Goal: Information Seeking & Learning: Learn about a topic

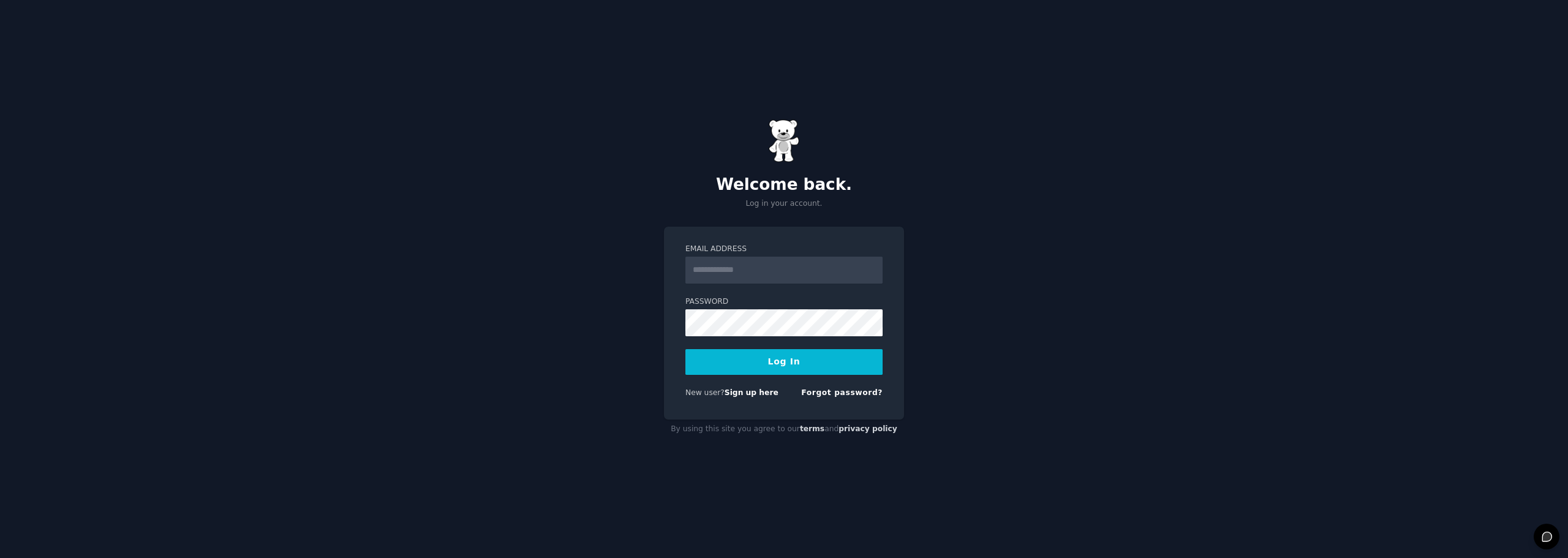
type input "**********"
click at [789, 357] on button "Log In" at bounding box center [784, 361] width 197 height 26
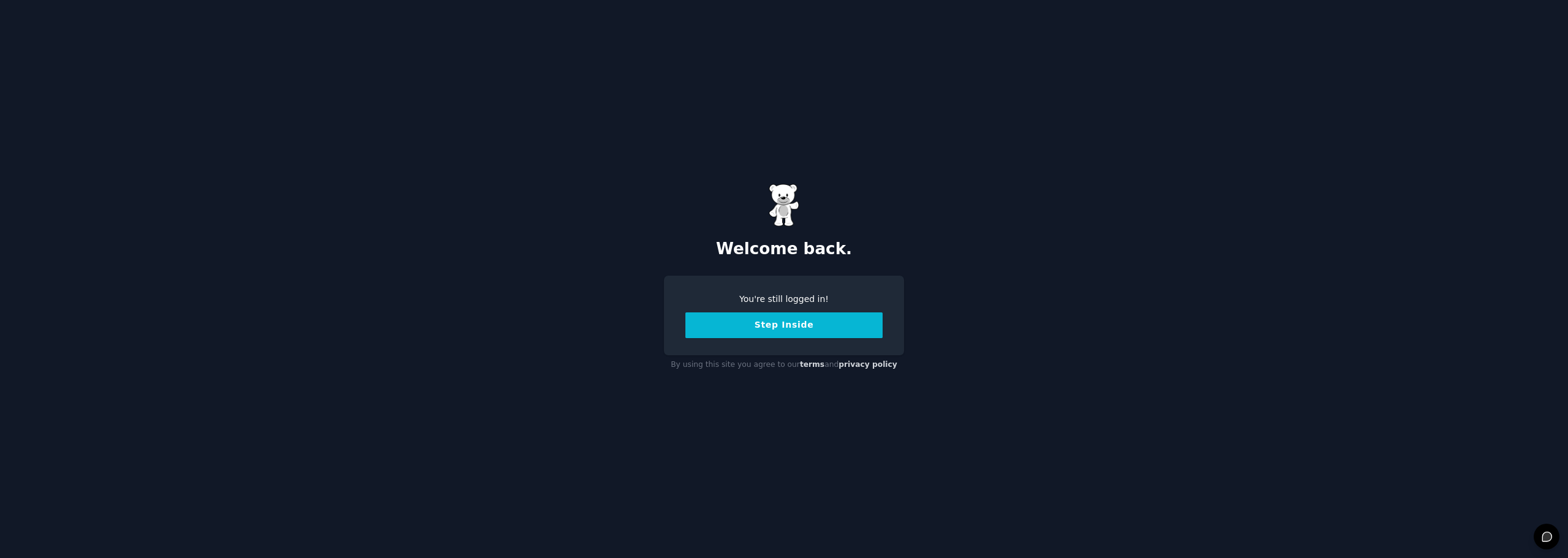
click at [825, 333] on button "Step Inside" at bounding box center [784, 325] width 197 height 26
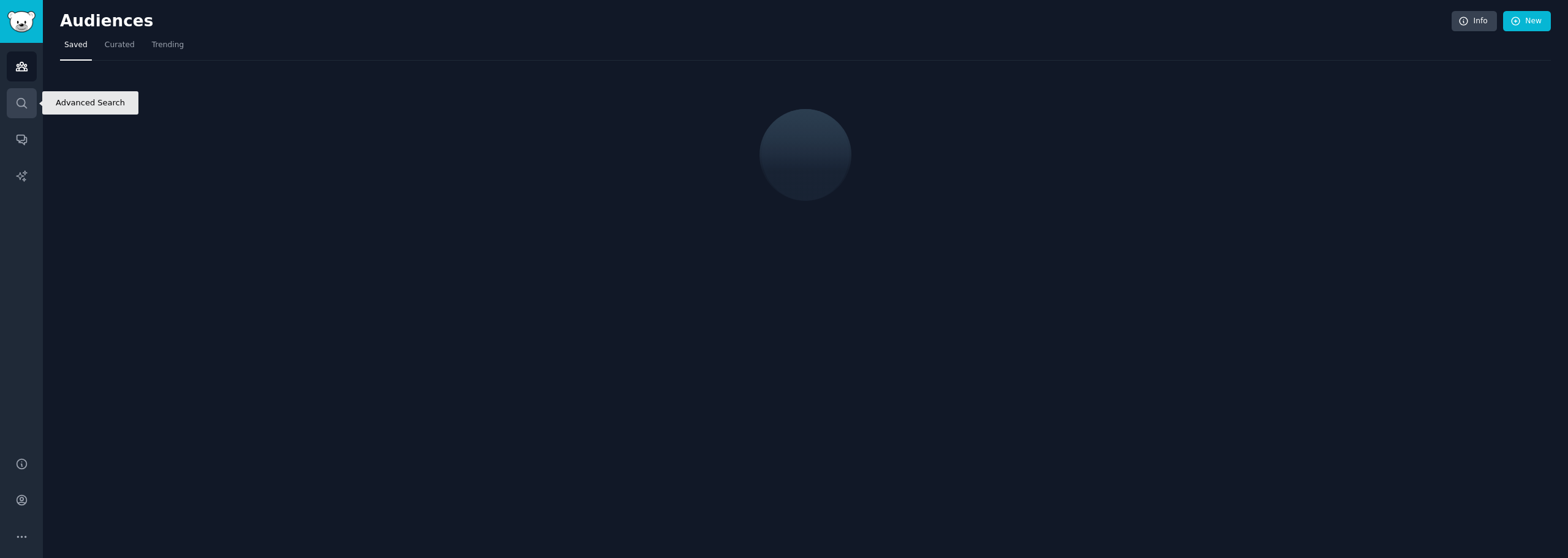
click at [22, 110] on link "Search" at bounding box center [22, 103] width 30 height 30
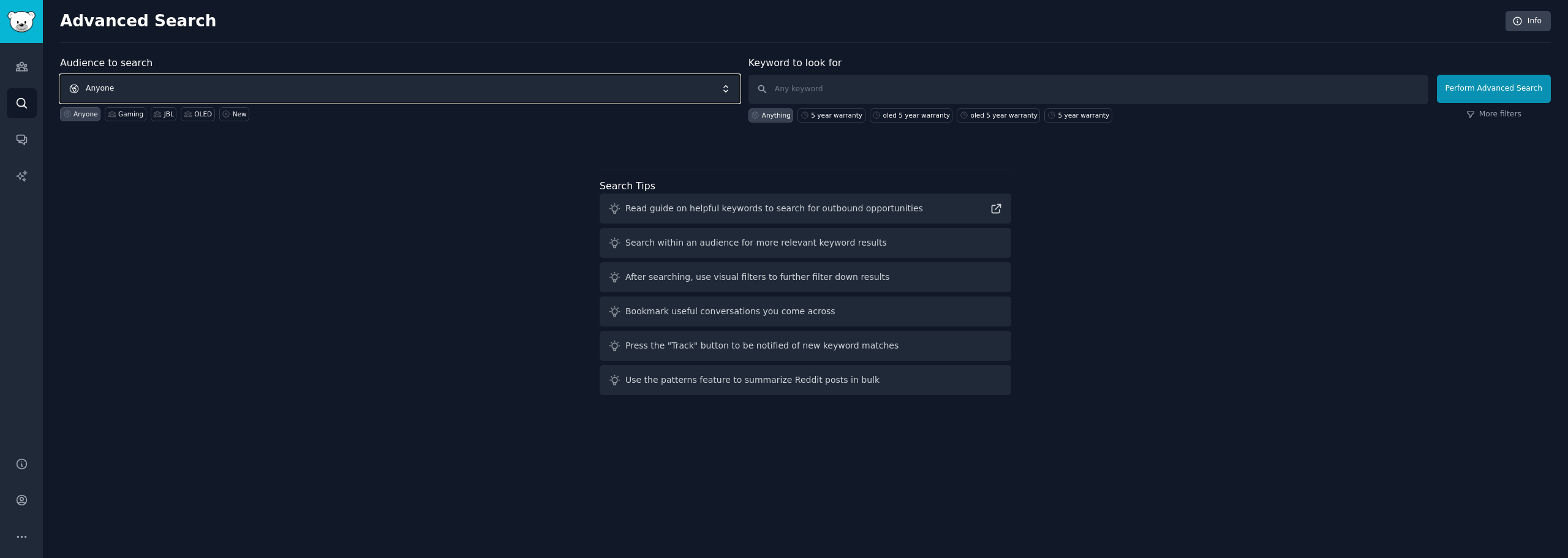
click at [226, 83] on span "Anyone" at bounding box center [399, 89] width 680 height 28
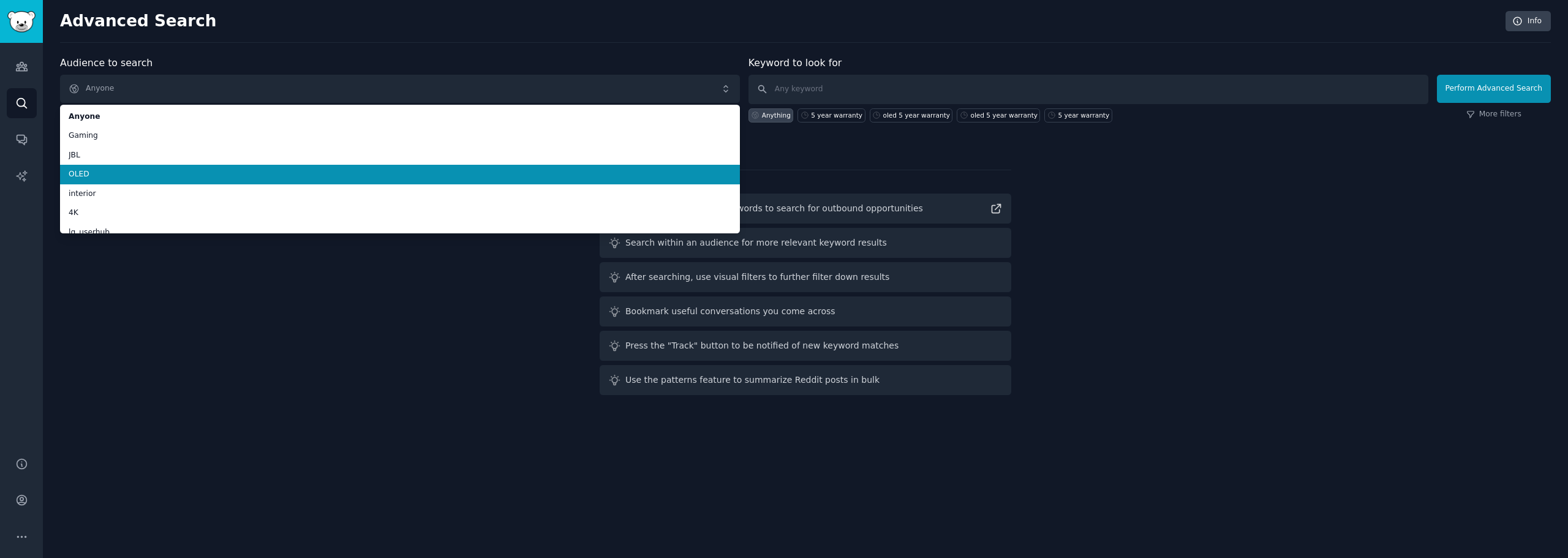
click at [296, 173] on span "OLED" at bounding box center [400, 174] width 663 height 11
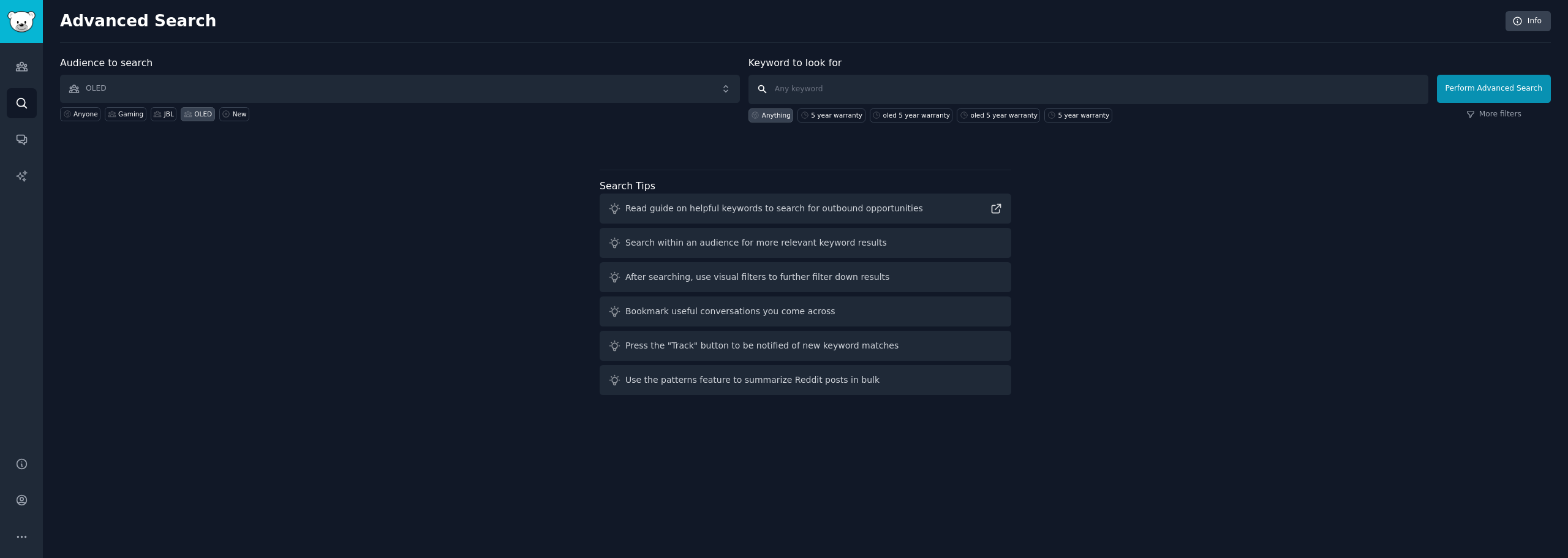
click at [850, 96] on input "text" at bounding box center [1088, 89] width 680 height 29
type input "tandem OLED"
click button "Perform Advanced Search" at bounding box center [1493, 89] width 114 height 28
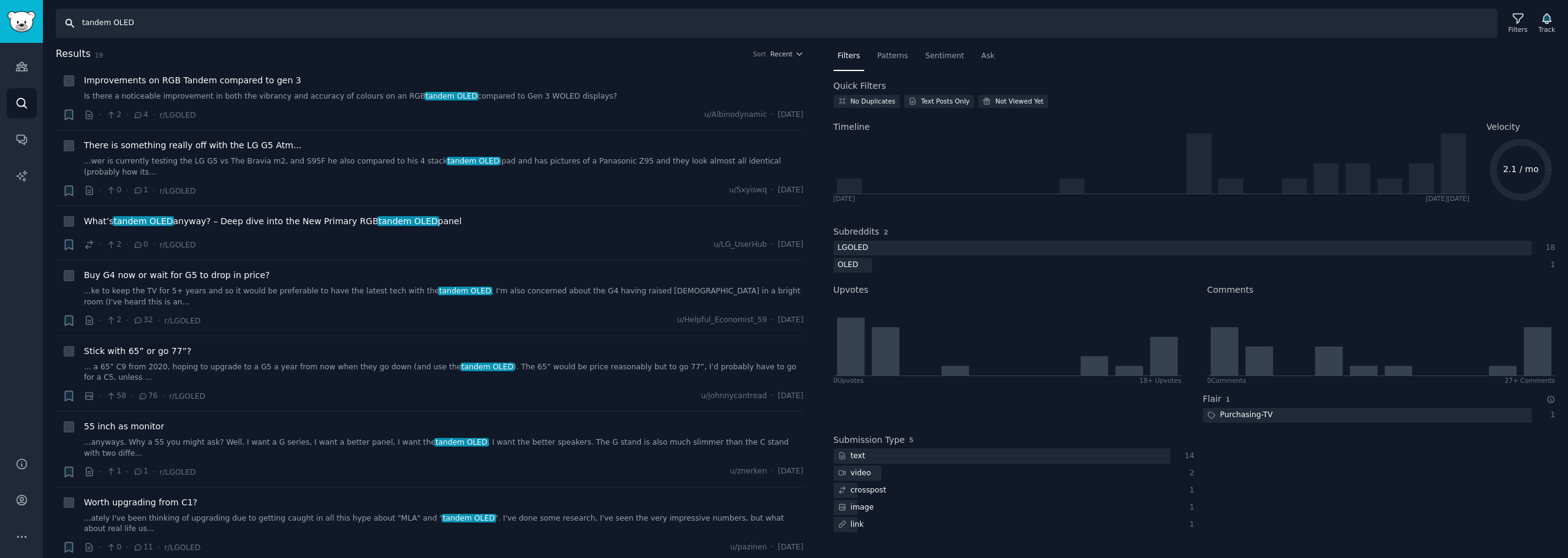
drag, startPoint x: 380, startPoint y: 17, endPoint x: -72, endPoint y: -20, distance: 453.5
click at [0, 0] on html "Audiences Search Conversations AI Reports Help Account More Search tandem OLED …" at bounding box center [784, 279] width 1568 height 558
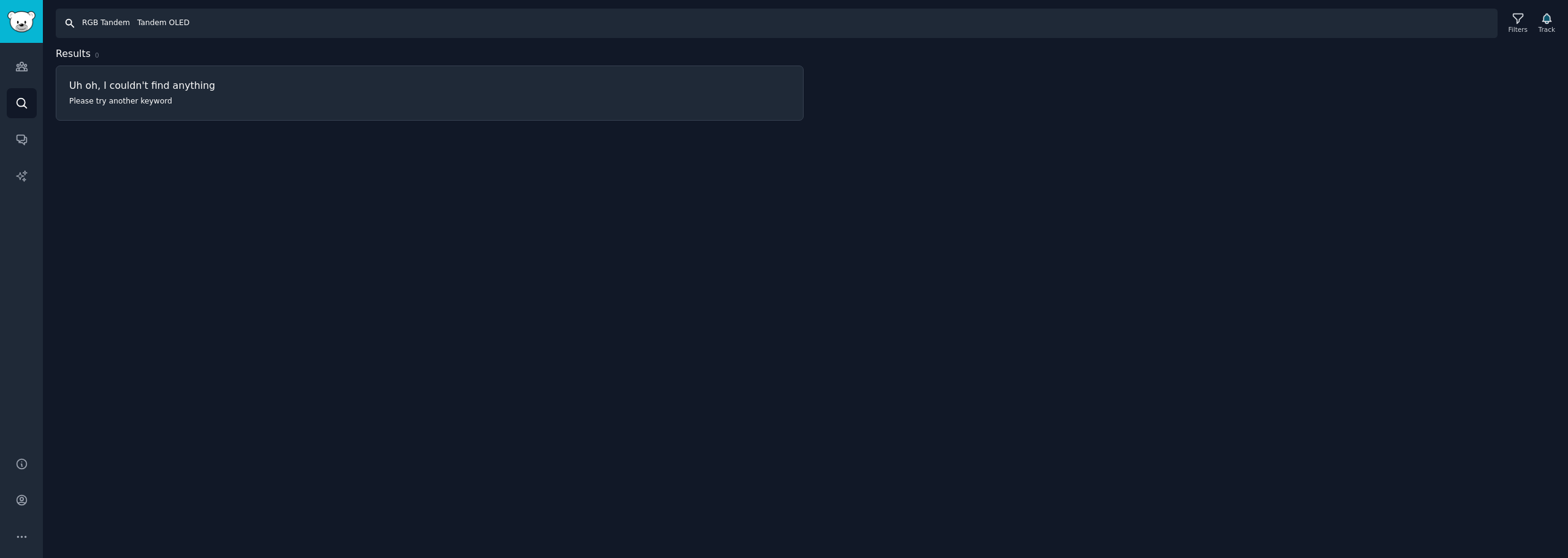
click at [131, 22] on input "RGB Tandem Tandem OLED" at bounding box center [777, 22] width 1442 height 29
type input "RGB Tandem, Tandem OLED"
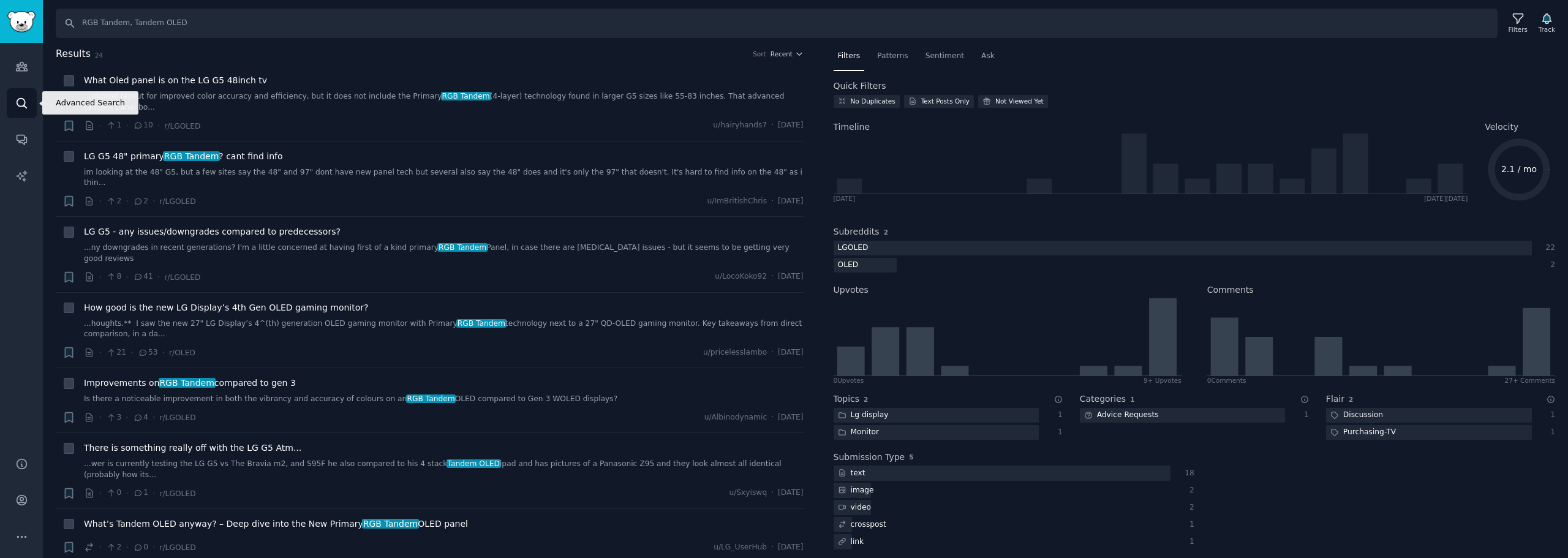
click at [18, 95] on link "Search" at bounding box center [22, 103] width 30 height 30
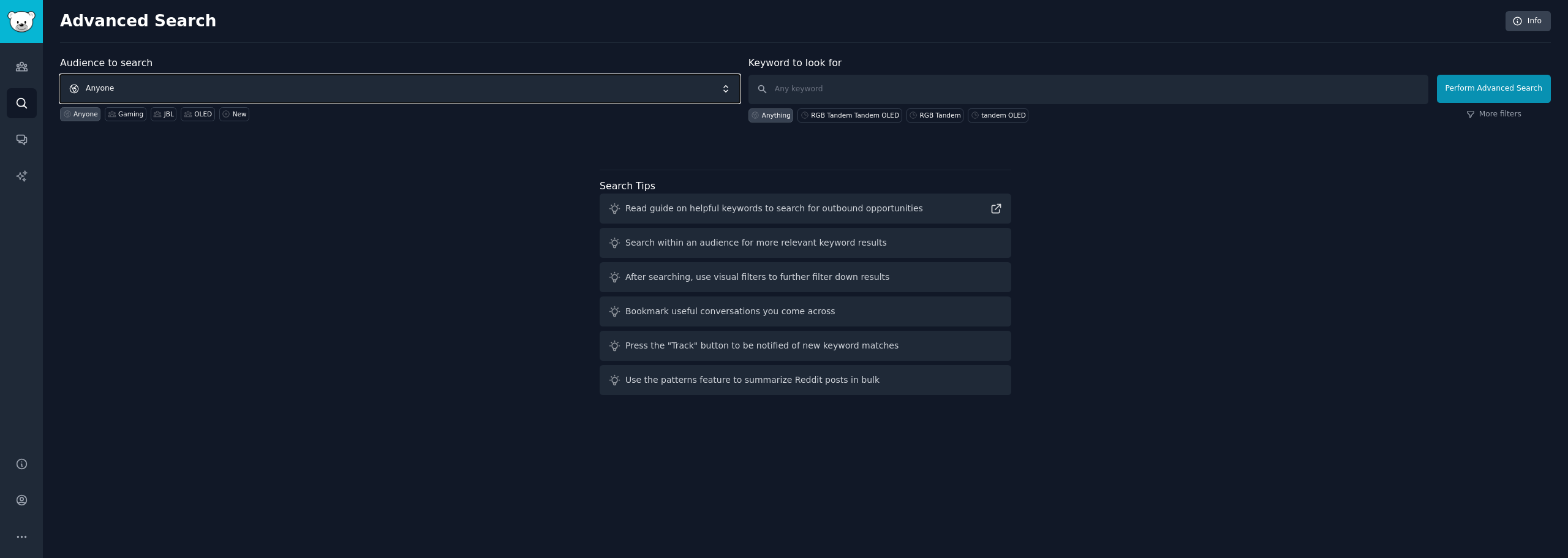
click at [358, 82] on span "Anyone" at bounding box center [399, 89] width 680 height 28
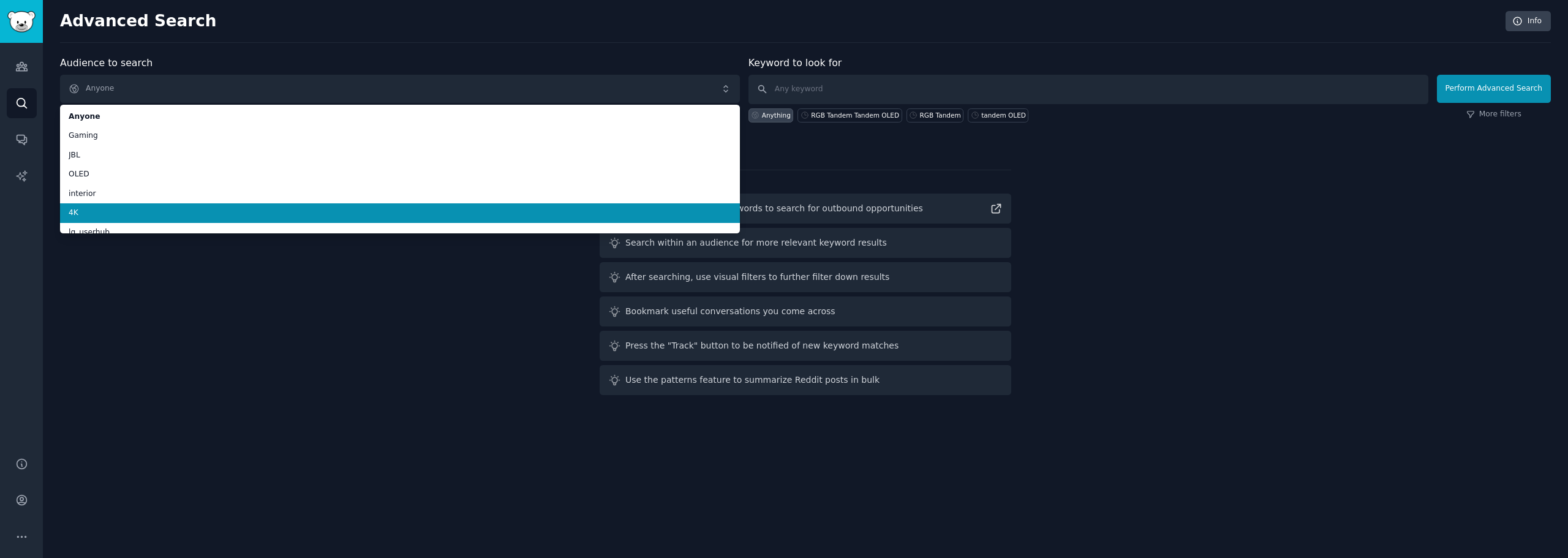
click at [308, 208] on span "4K" at bounding box center [400, 213] width 663 height 11
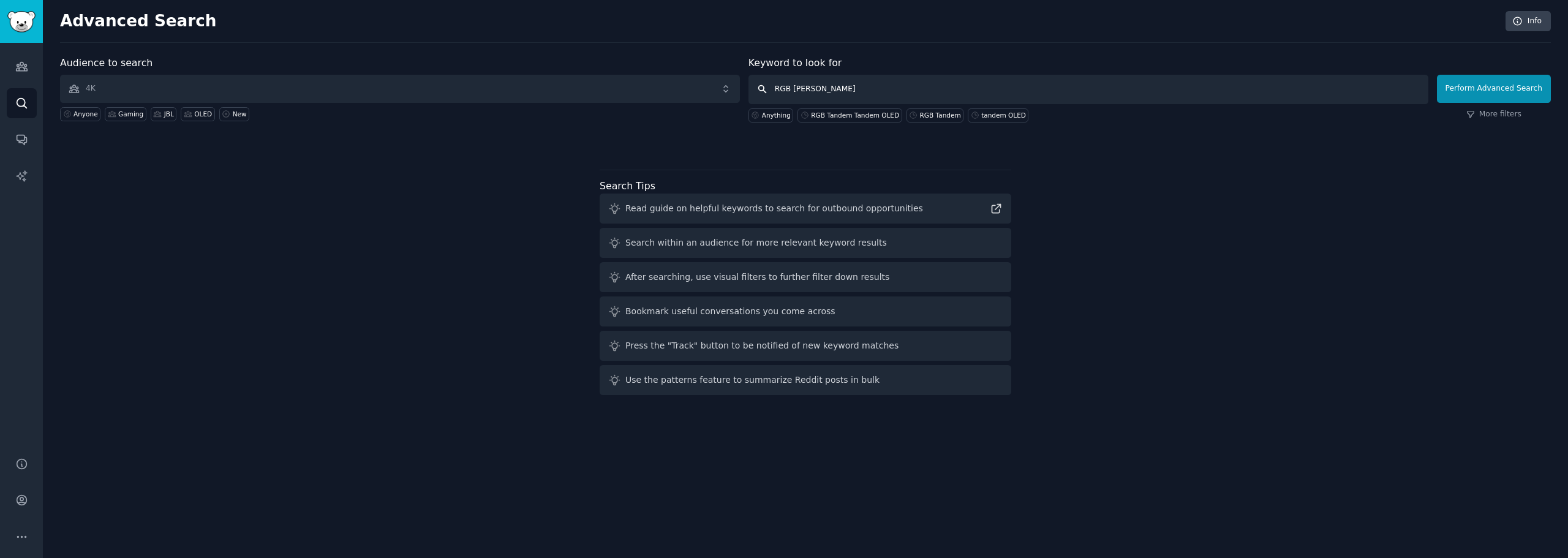
type input "RGB Tandem"
click button "Perform Advanced Search" at bounding box center [1493, 89] width 114 height 28
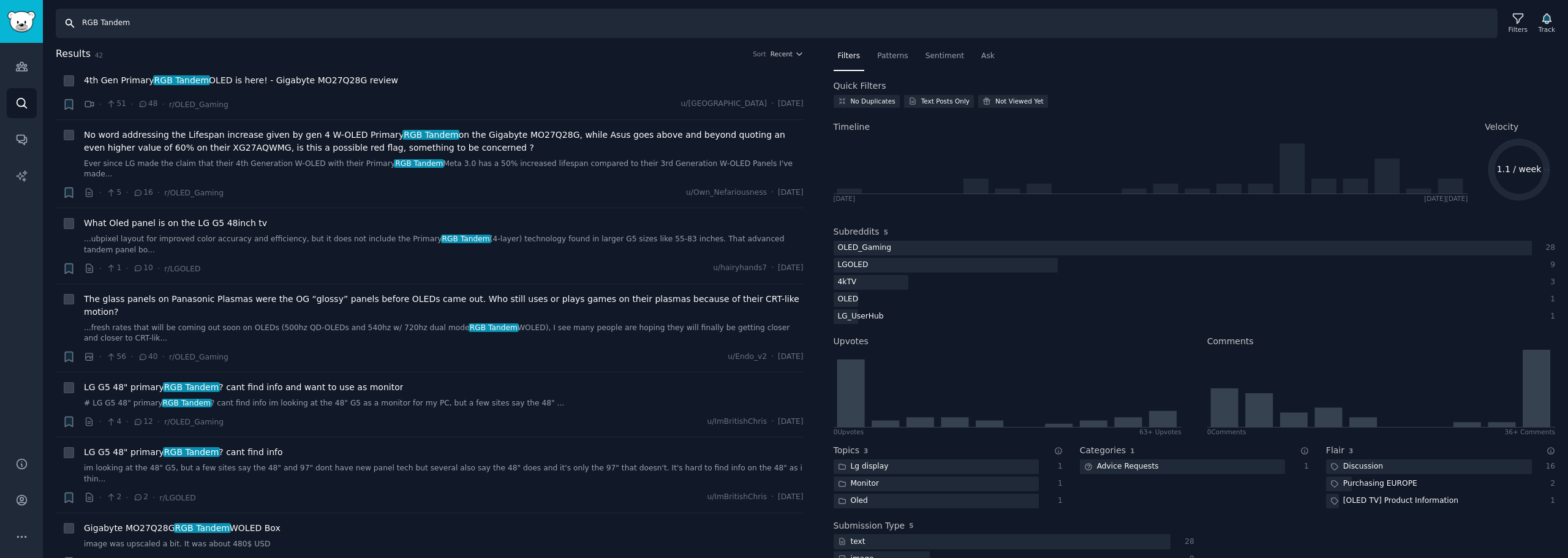
drag, startPoint x: 362, startPoint y: 22, endPoint x: -298, endPoint y: 44, distance: 660.4
click at [0, 44] on html "Audiences Search Conversations AI Reports Help Account More Search RGB Tandem F…" at bounding box center [784, 279] width 1568 height 558
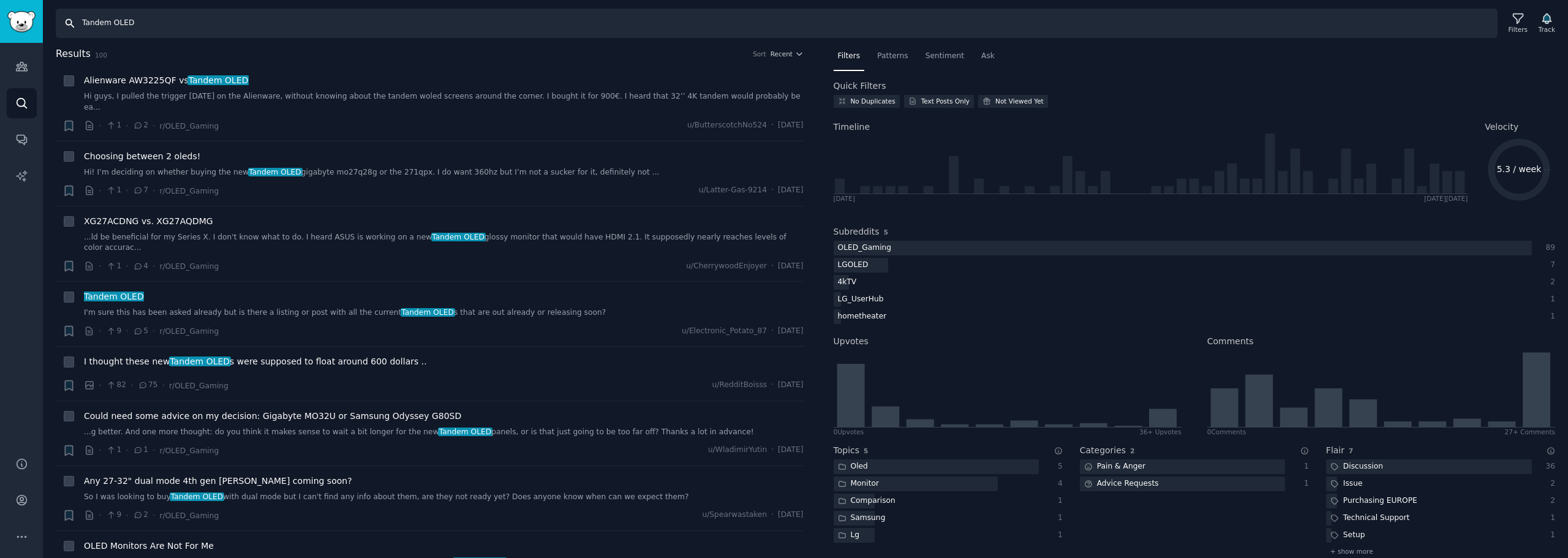
click at [81, 22] on input "Tandem OLED" at bounding box center [777, 22] width 1442 height 29
drag, startPoint x: 72, startPoint y: 11, endPoint x: -188, endPoint y: -30, distance: 263.2
click at [0, 0] on html "Audiences Search Conversations AI Reports Help Account More Search Tandem OLED …" at bounding box center [784, 279] width 1568 height 558
click at [99, 21] on input "RGB Tandem, Tandem OLED" at bounding box center [777, 22] width 1442 height 29
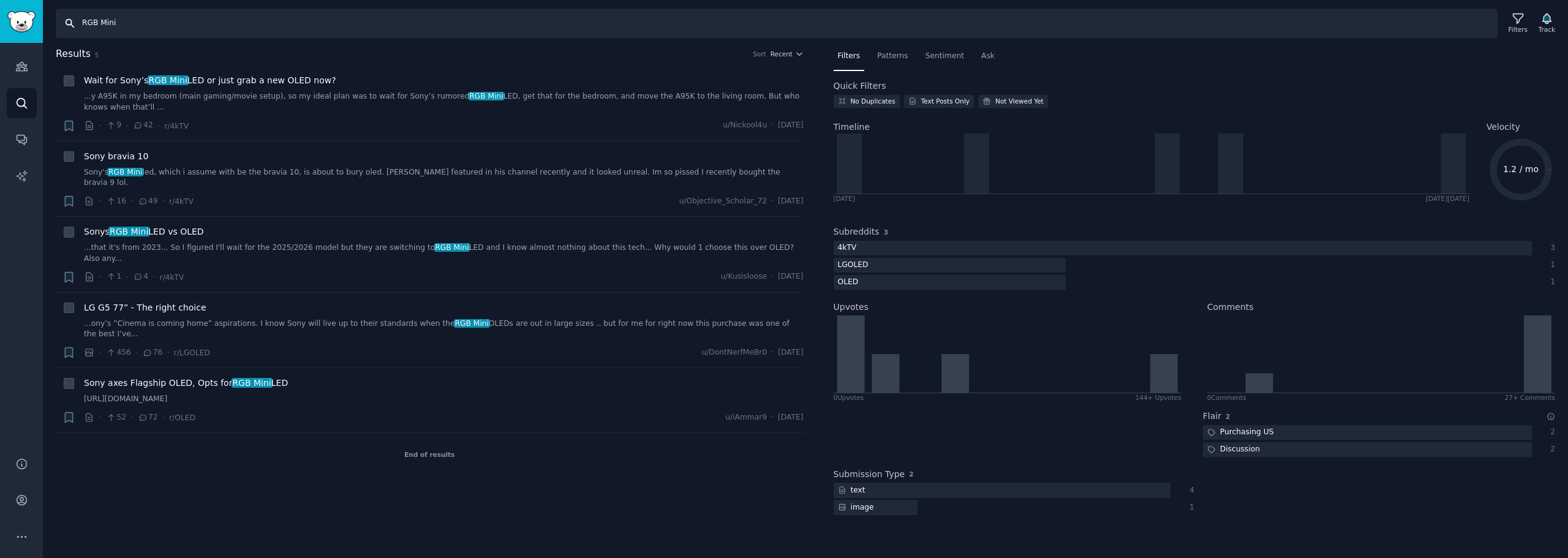
drag, startPoint x: 187, startPoint y: 27, endPoint x: -297, endPoint y: 22, distance: 484.0
click at [0, 22] on html "Audiences Search Conversations AI Reports Help Account More Search RGB Mini Fil…" at bounding box center [784, 279] width 1568 height 558
drag, startPoint x: 180, startPoint y: 18, endPoint x: -172, endPoint y: 16, distance: 352.0
click at [0, 16] on html "Advanced Search Audiences Search Conversations AI Reports Help Account More Sea…" at bounding box center [784, 279] width 1568 height 558
drag, startPoint x: 298, startPoint y: 29, endPoint x: -242, endPoint y: 49, distance: 540.4
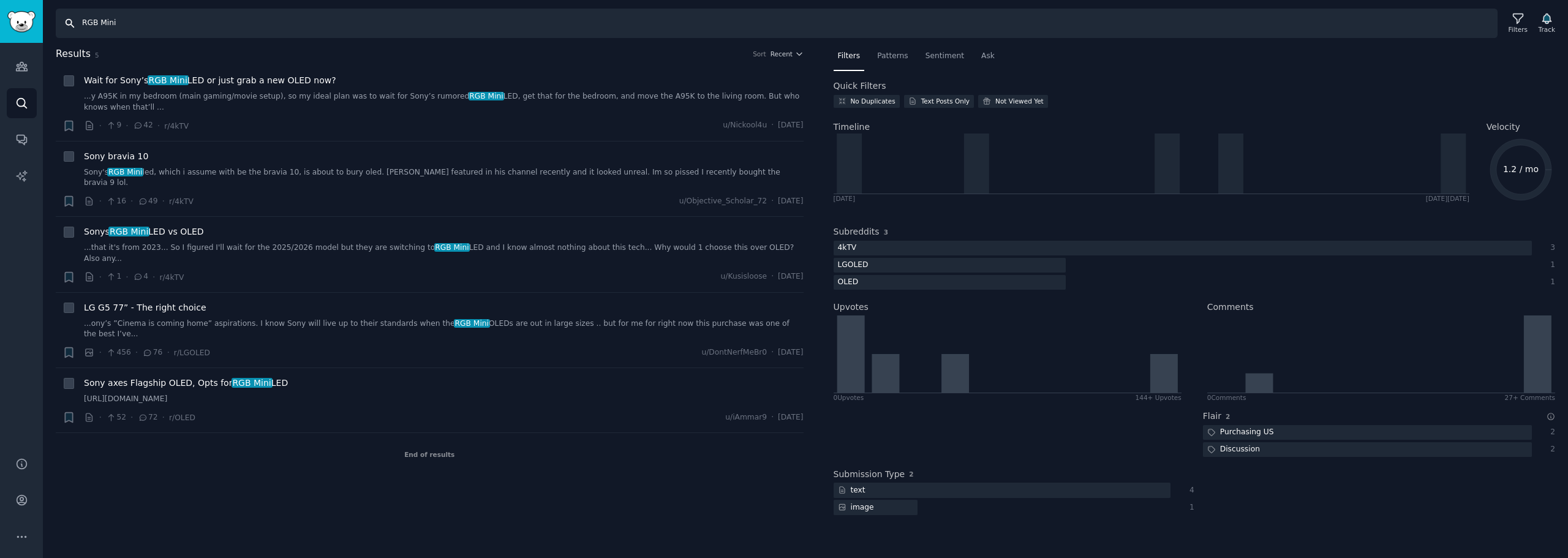
click at [0, 49] on html "Audiences Audiences Search Conversations AI Reports Help Account More Search RG…" at bounding box center [784, 279] width 1568 height 558
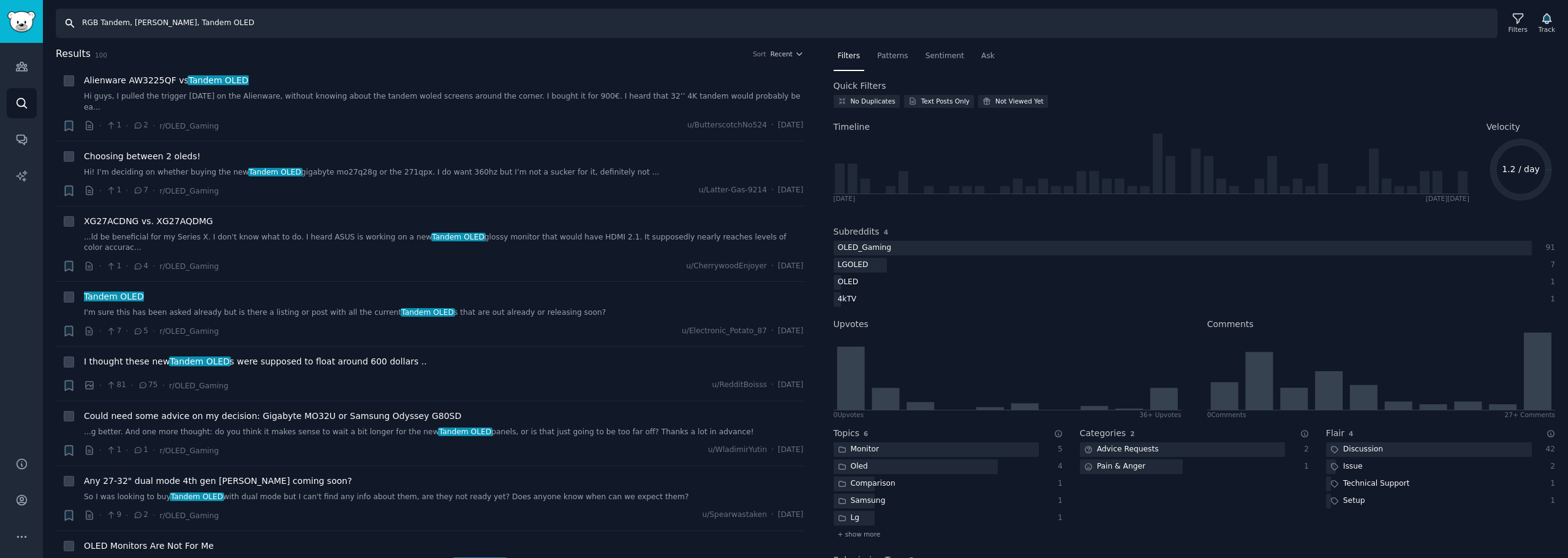
drag, startPoint x: 129, startPoint y: 20, endPoint x: -208, endPoint y: 8, distance: 337.2
click at [0, 8] on html "Audiences Audiences Search Conversations AI Reports Help Account More Search RG…" at bounding box center [784, 279] width 1568 height 558
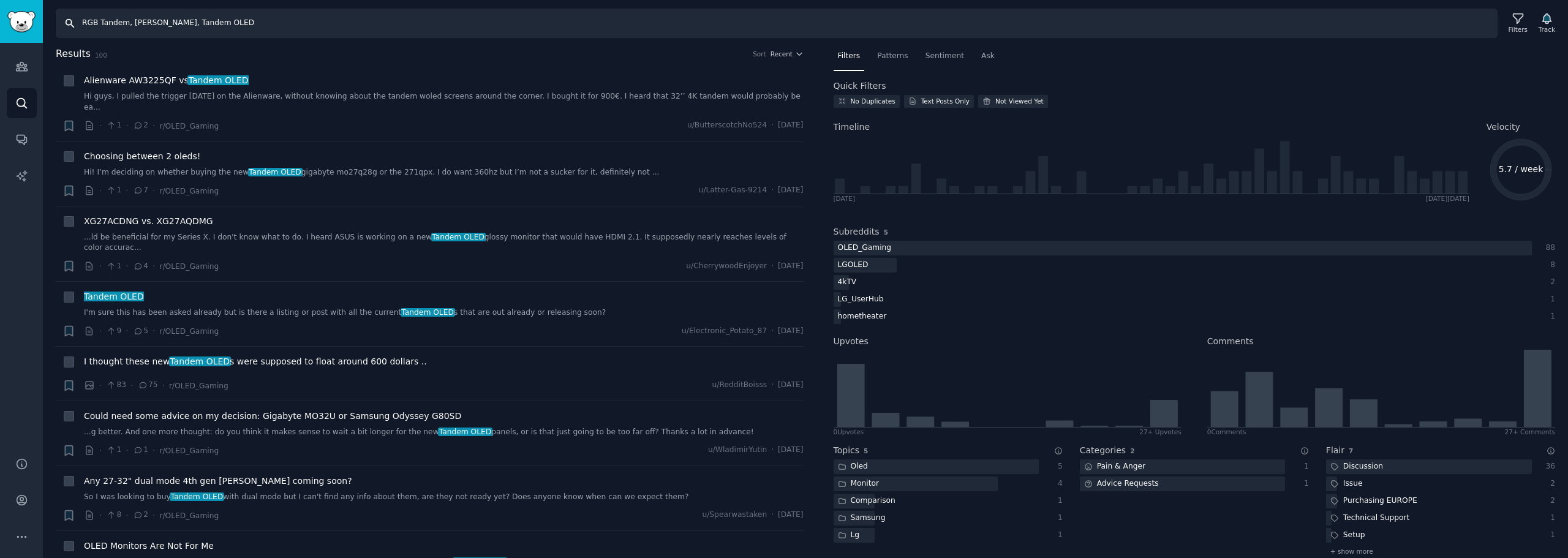
type input "RGB Tandem, [PERSON_NAME], Tandem OLED"
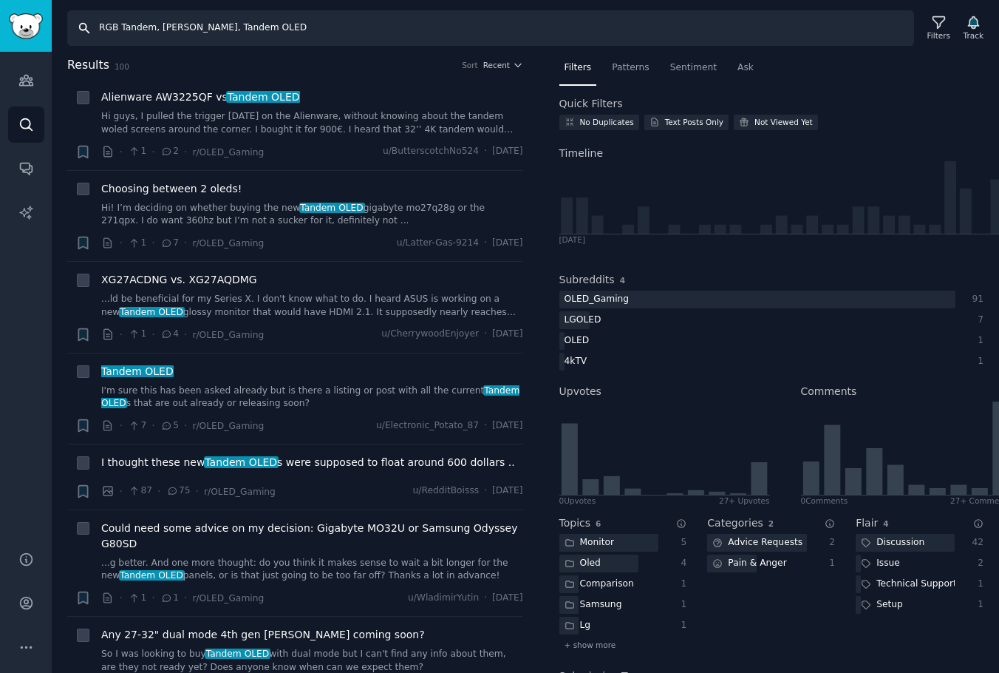
click at [351, 30] on input "RGB Tandem, [PERSON_NAME], Tandem OLED" at bounding box center [490, 27] width 847 height 35
click at [523, 25] on input "RGB Tandem, [PERSON_NAME], Tandem OLED" at bounding box center [490, 27] width 847 height 35
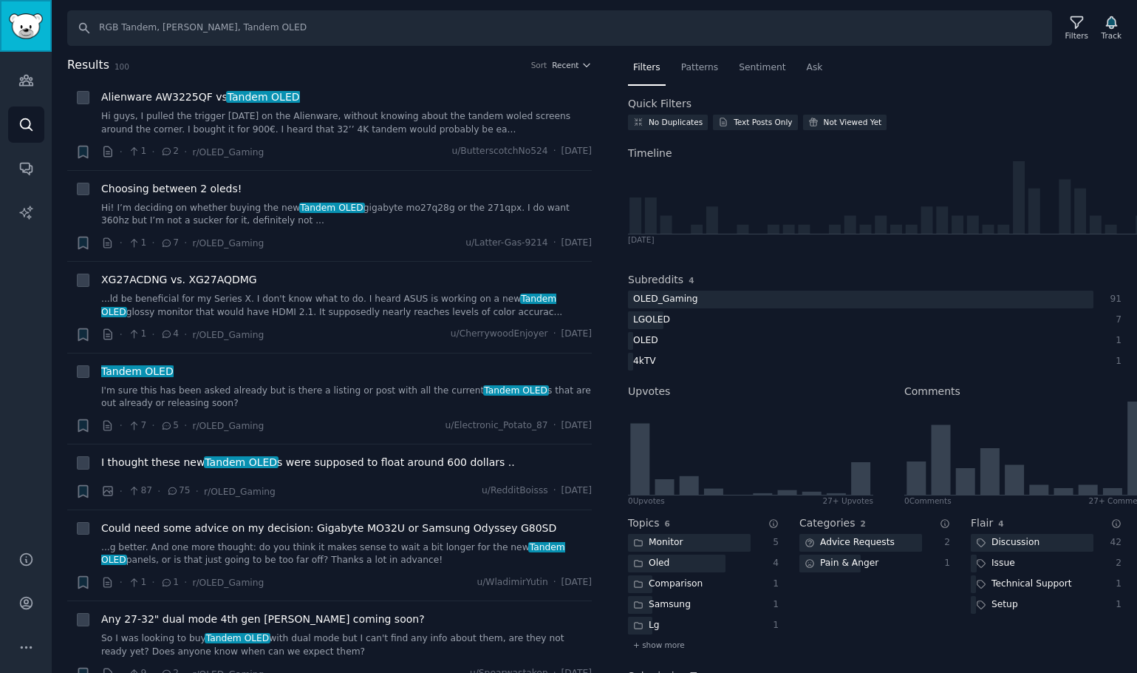
click at [27, 33] on img "Sidebar" at bounding box center [26, 26] width 34 height 26
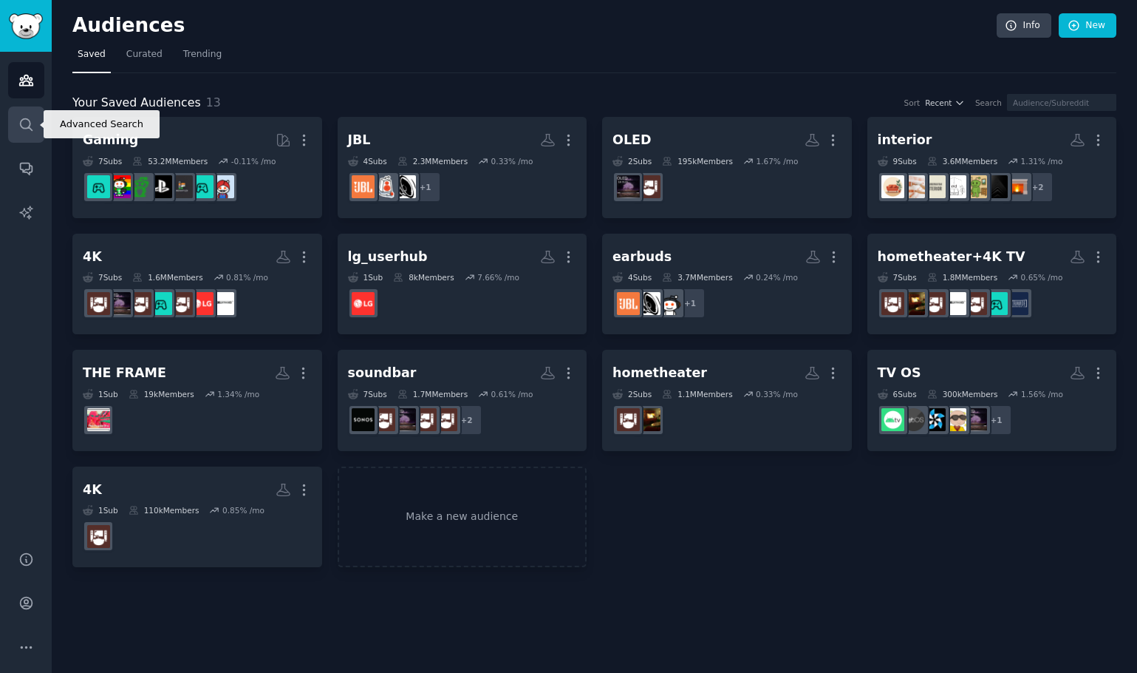
click at [24, 114] on link "Search" at bounding box center [26, 124] width 36 height 36
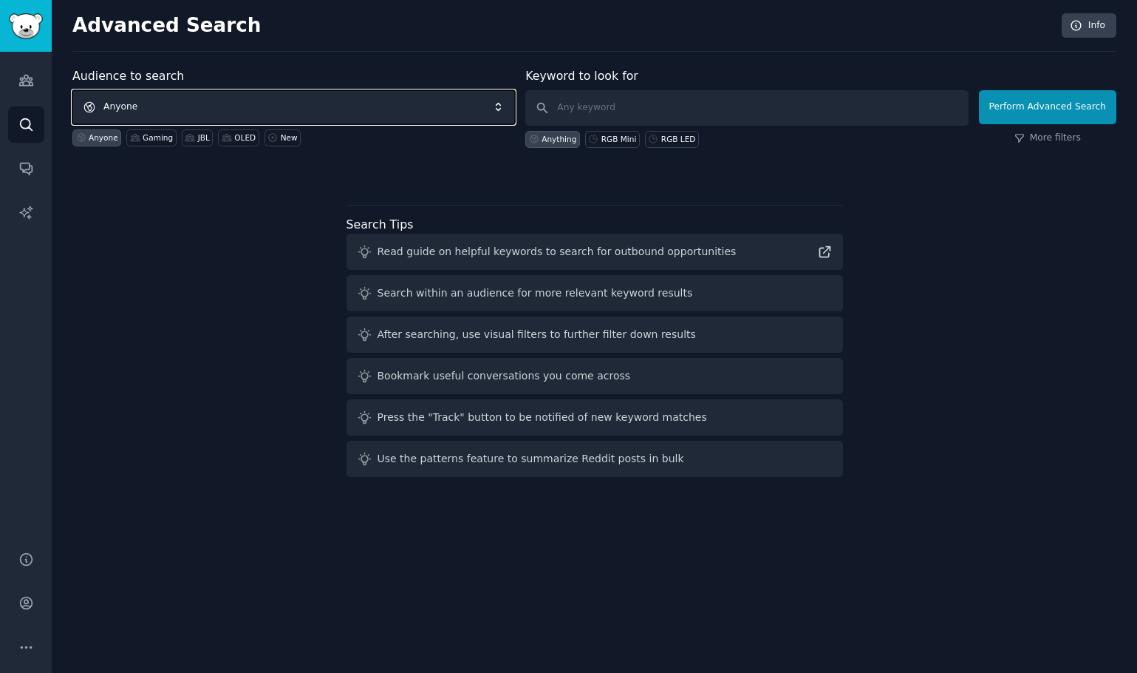
click at [361, 96] on span "Anyone" at bounding box center [293, 107] width 443 height 34
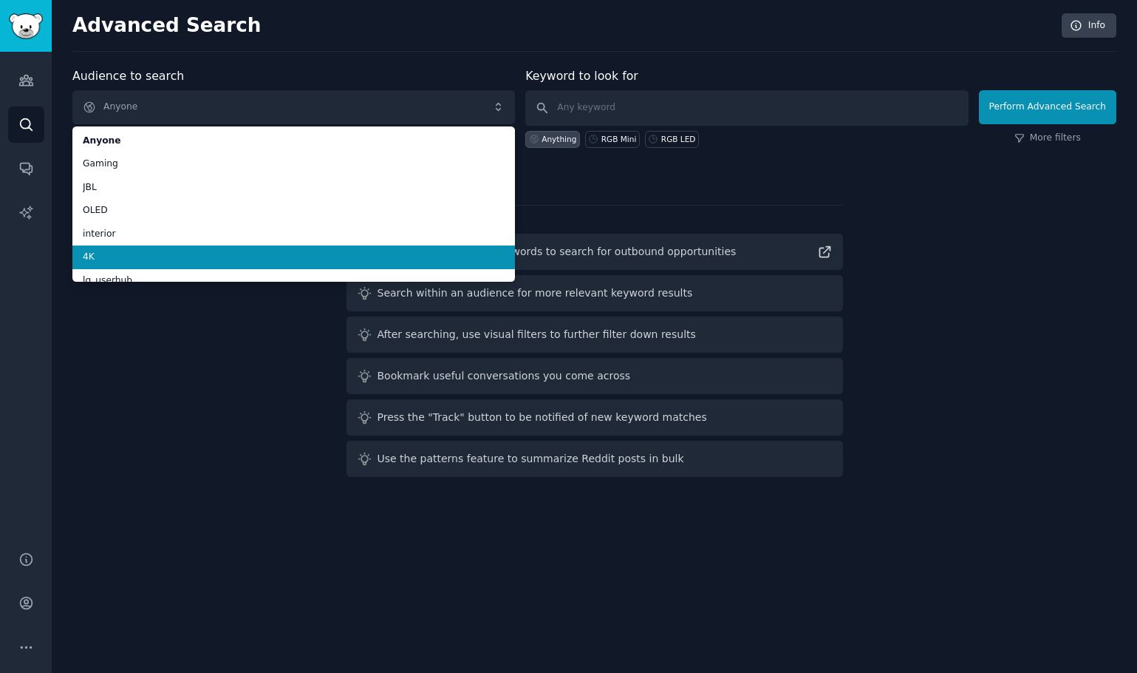
click at [361, 245] on li "4K" at bounding box center [293, 257] width 443 height 24
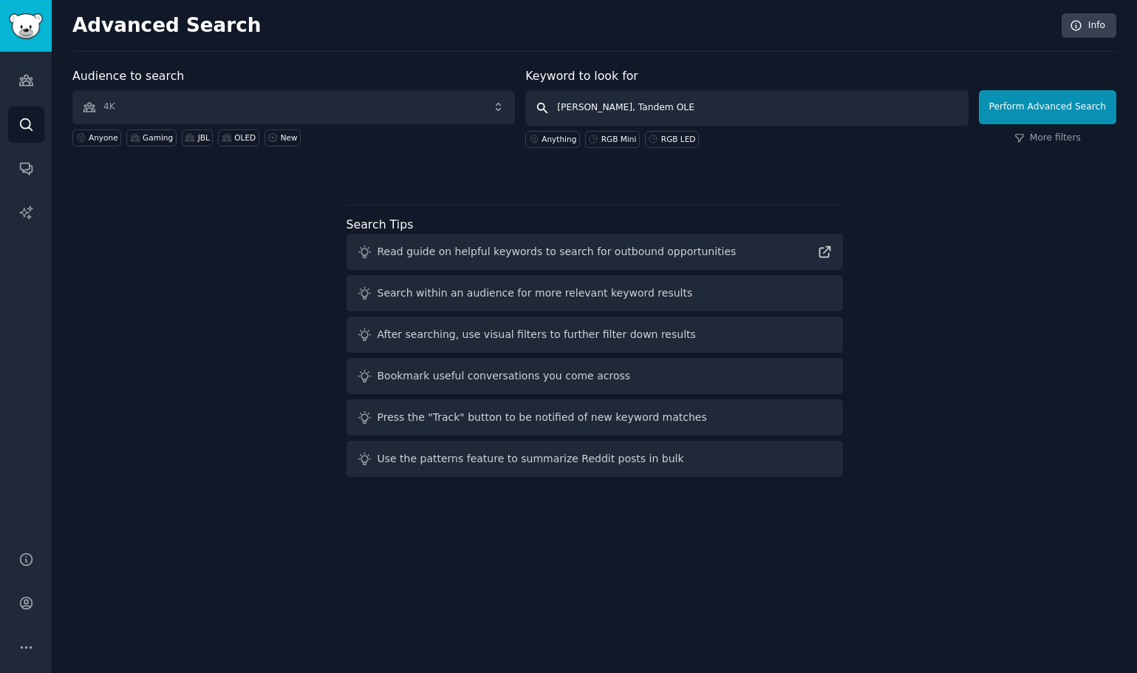
type input "[PERSON_NAME], Tandem OLED"
click button "Perform Advanced Search" at bounding box center [1047, 107] width 137 height 34
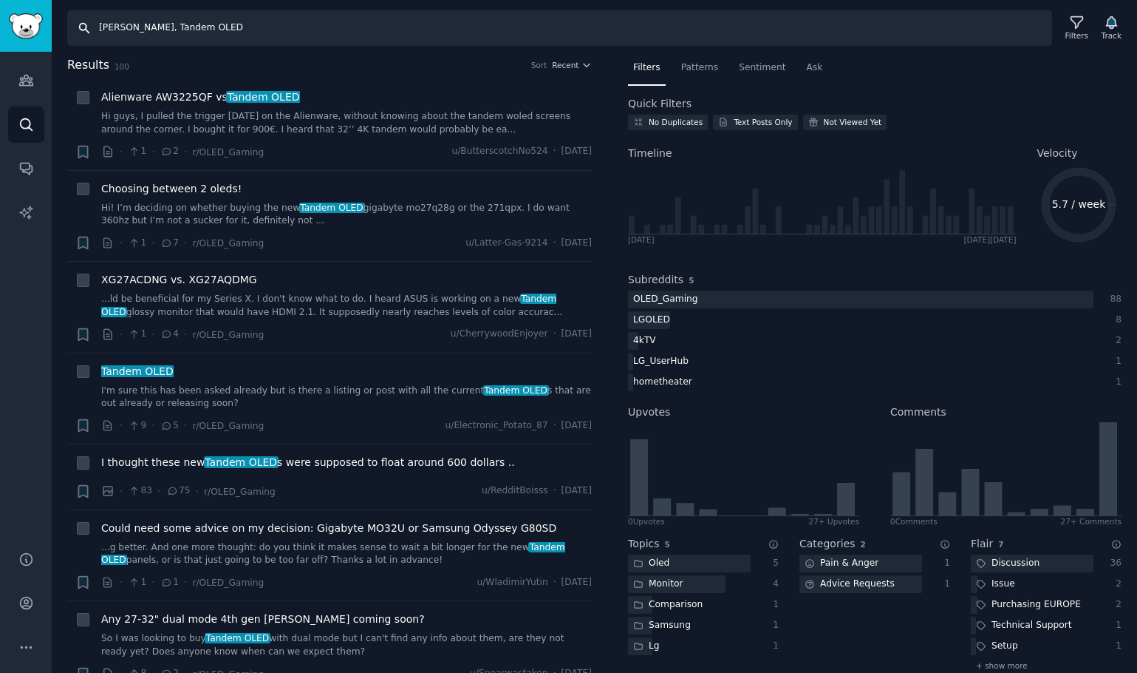
click at [251, 35] on input "[PERSON_NAME], Tandem OLED" at bounding box center [559, 27] width 985 height 35
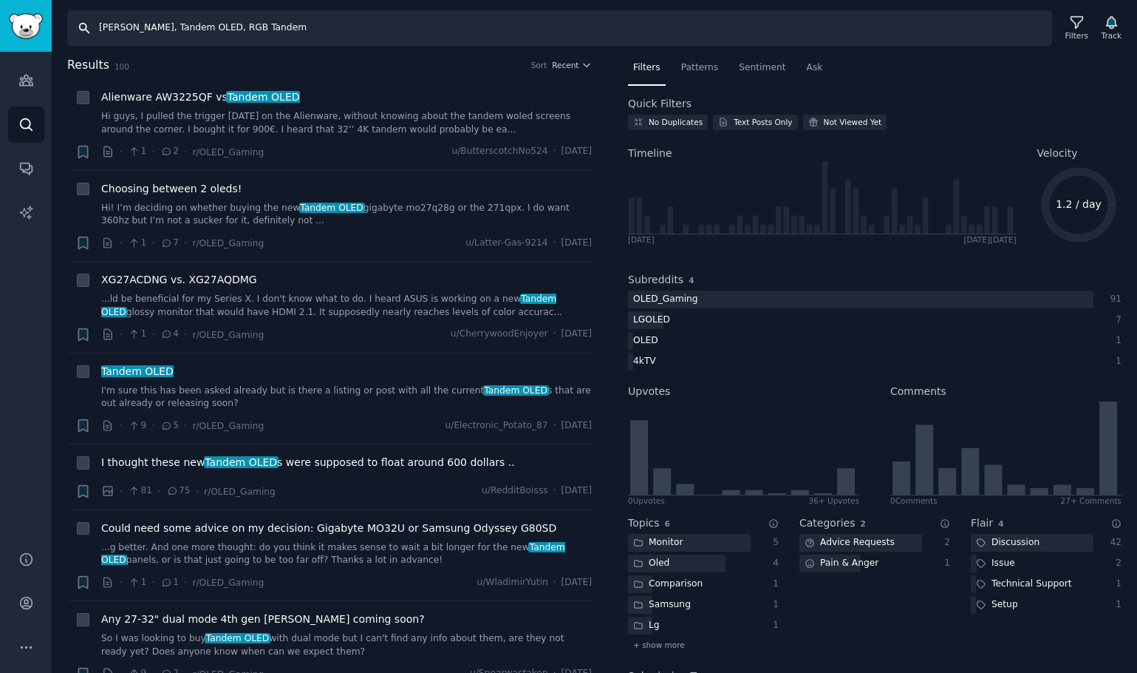
drag, startPoint x: 300, startPoint y: 30, endPoint x: -15, endPoint y: 29, distance: 314.9
click at [0, 29] on html "Audiences Search Conversations AI Reports Help Account More Search [PERSON_NAME…" at bounding box center [568, 336] width 1137 height 673
click at [322, 26] on input "[PERSON_NAME], Tandem OLED, RGB Tandem" at bounding box center [559, 27] width 985 height 35
click at [322, 27] on input "[PERSON_NAME], Tandem OLED, RGB Tandem" at bounding box center [559, 27] width 985 height 35
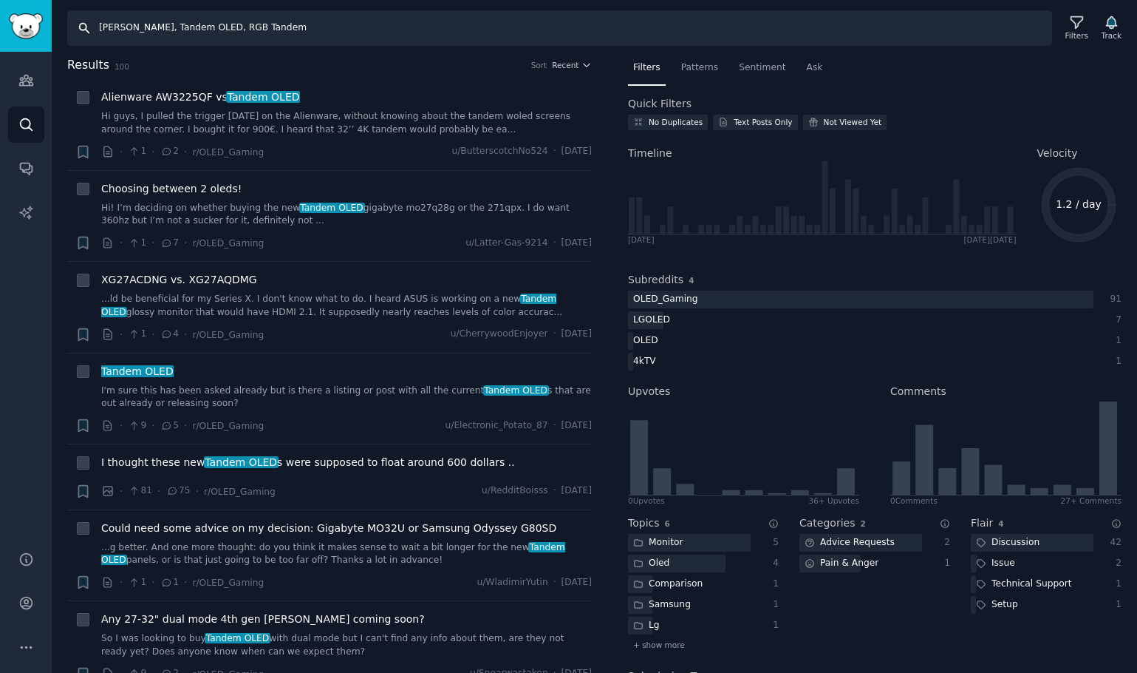
drag, startPoint x: 298, startPoint y: 30, endPoint x: -326, endPoint y: 37, distance: 623.8
click at [0, 37] on html "Audiences Audiences Search Conversations AI Reports Help Account More Search [P…" at bounding box center [568, 336] width 1137 height 673
type input "R"
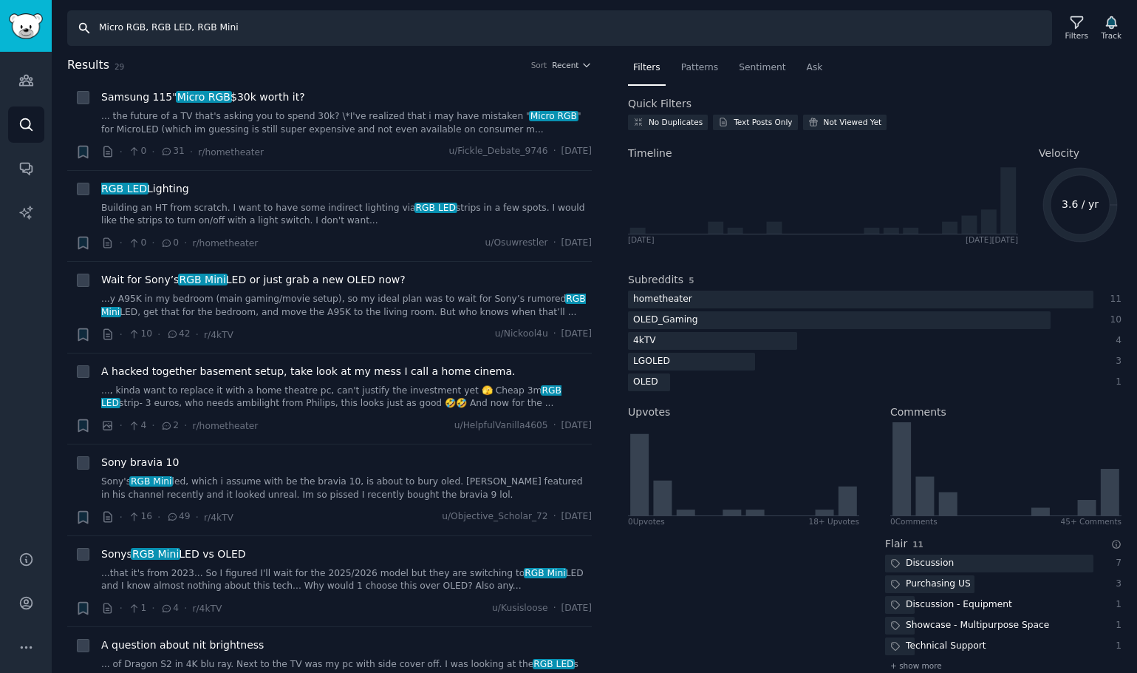
drag, startPoint x: 263, startPoint y: 21, endPoint x: -178, endPoint y: 19, distance: 441.2
click at [0, 19] on html "Audiences Audiences Search Conversations AI Reports Help Account More Search Mi…" at bounding box center [568, 336] width 1137 height 673
paste input "[PERSON_NAME], Tandem OLED, RGB Tandem"
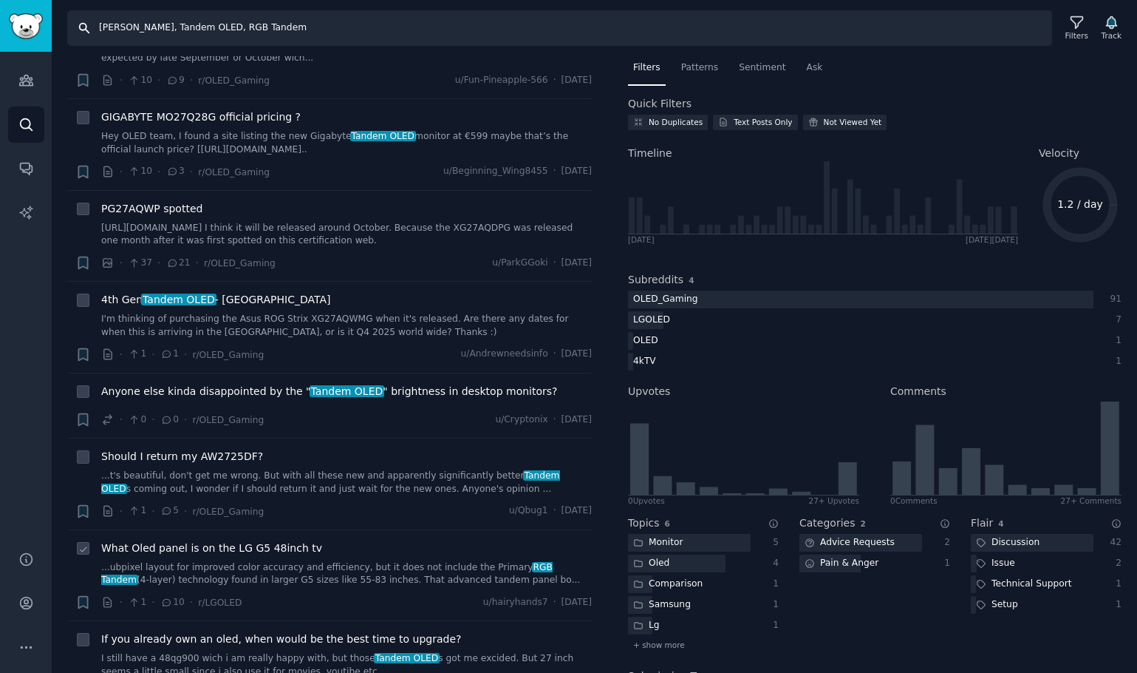
scroll to position [1552, 0]
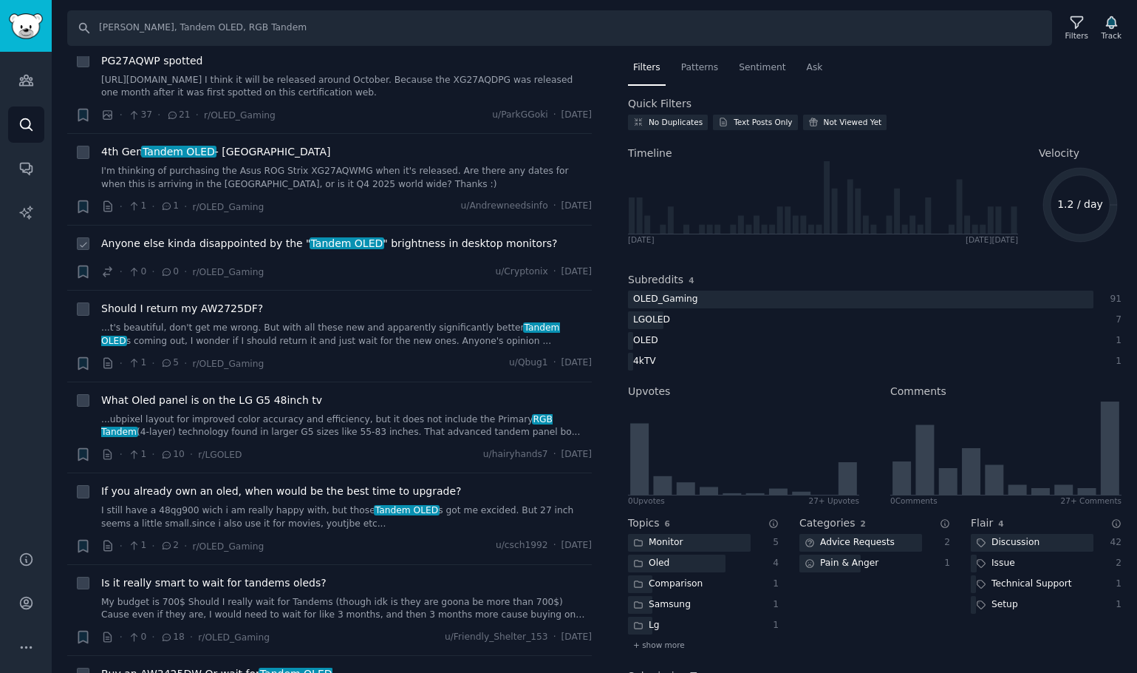
click at [326, 239] on span "Tandem OLED" at bounding box center [347, 243] width 75 height 12
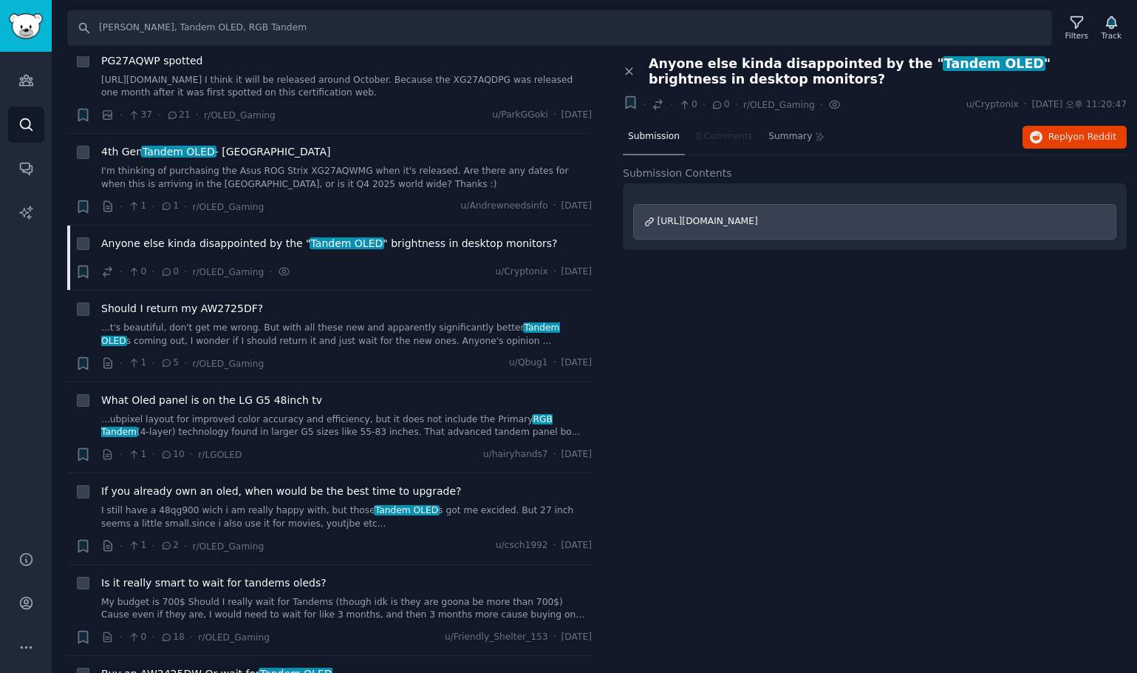
click at [758, 217] on span "[URL][DOMAIN_NAME]" at bounding box center [708, 221] width 101 height 10
click at [201, 156] on span "Tandem OLED" at bounding box center [178, 152] width 75 height 12
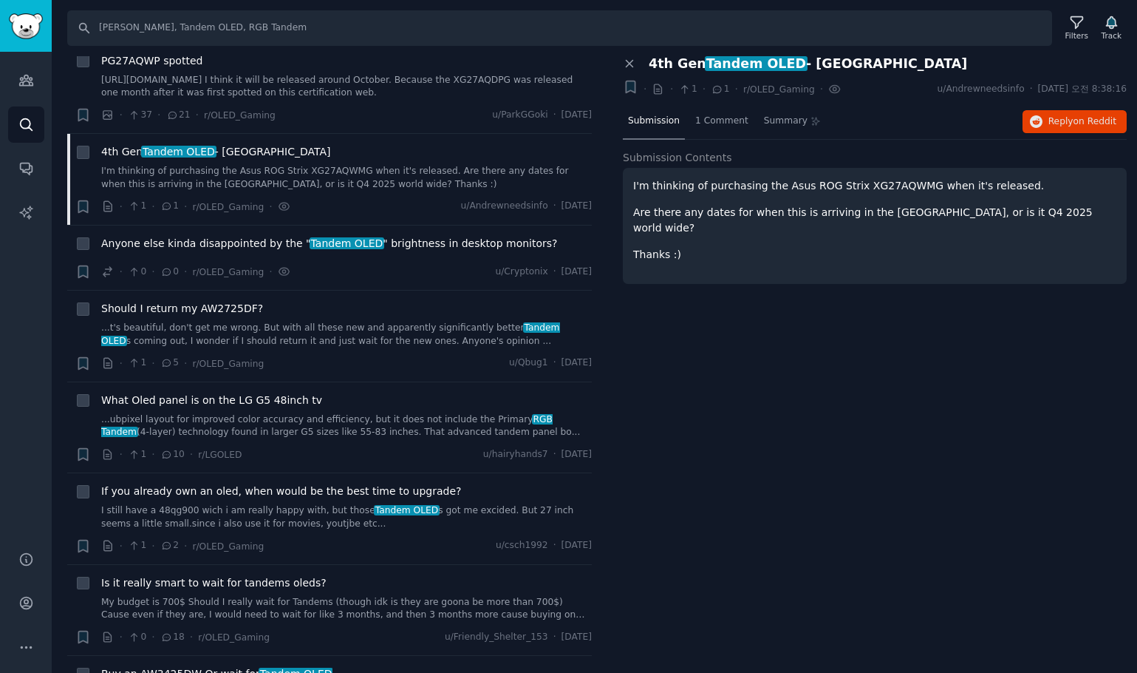
click at [674, 223] on div "I'm thinking of purchasing the Asus ROG Strix XG27AQWMG when it's released. Are…" at bounding box center [874, 220] width 483 height 84
click at [1063, 123] on span "Reply on Reddit" at bounding box center [1083, 121] width 68 height 13
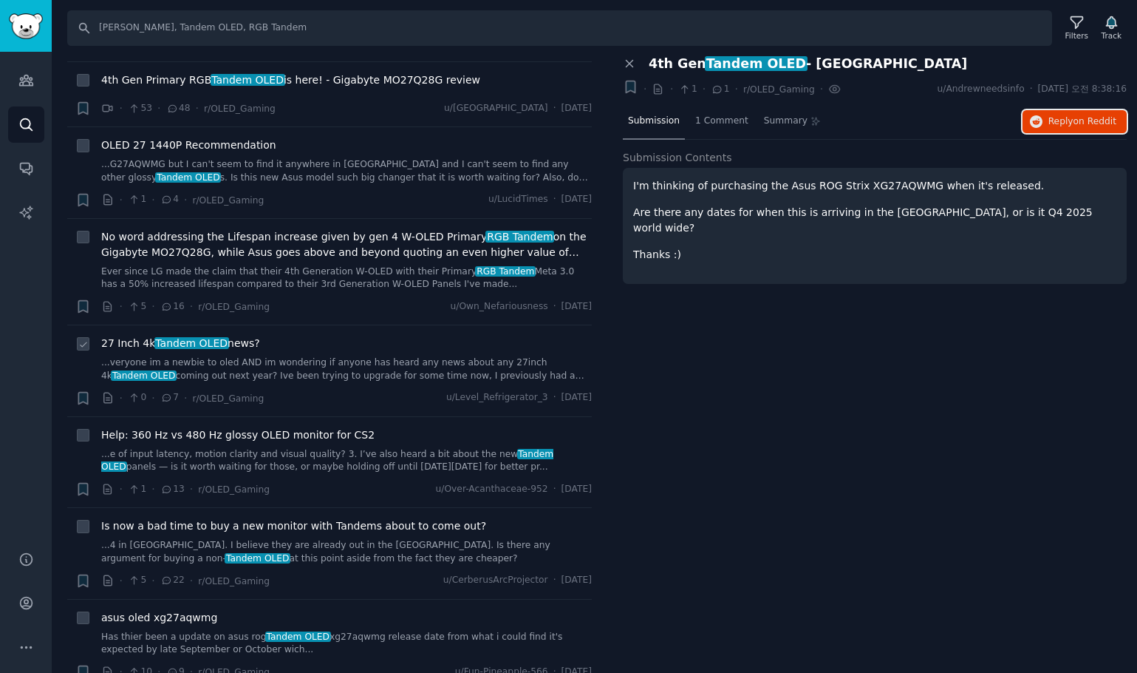
scroll to position [739, 0]
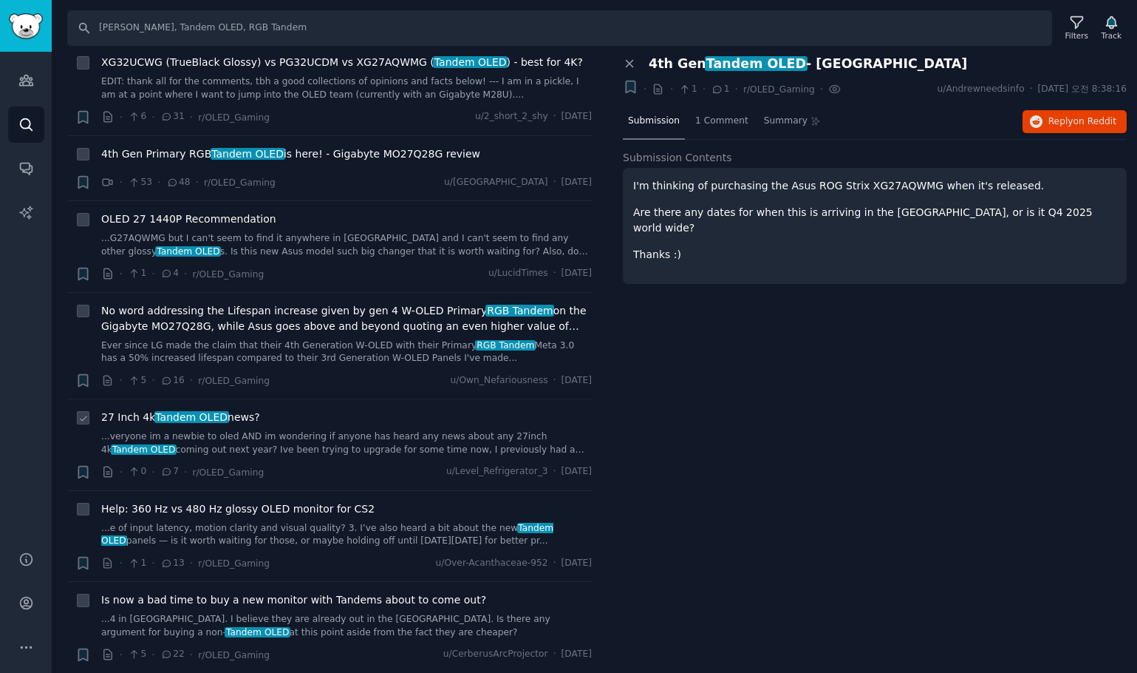
click at [228, 418] on span "27 Inch 4k Tandem OLED news?" at bounding box center [180, 417] width 159 height 16
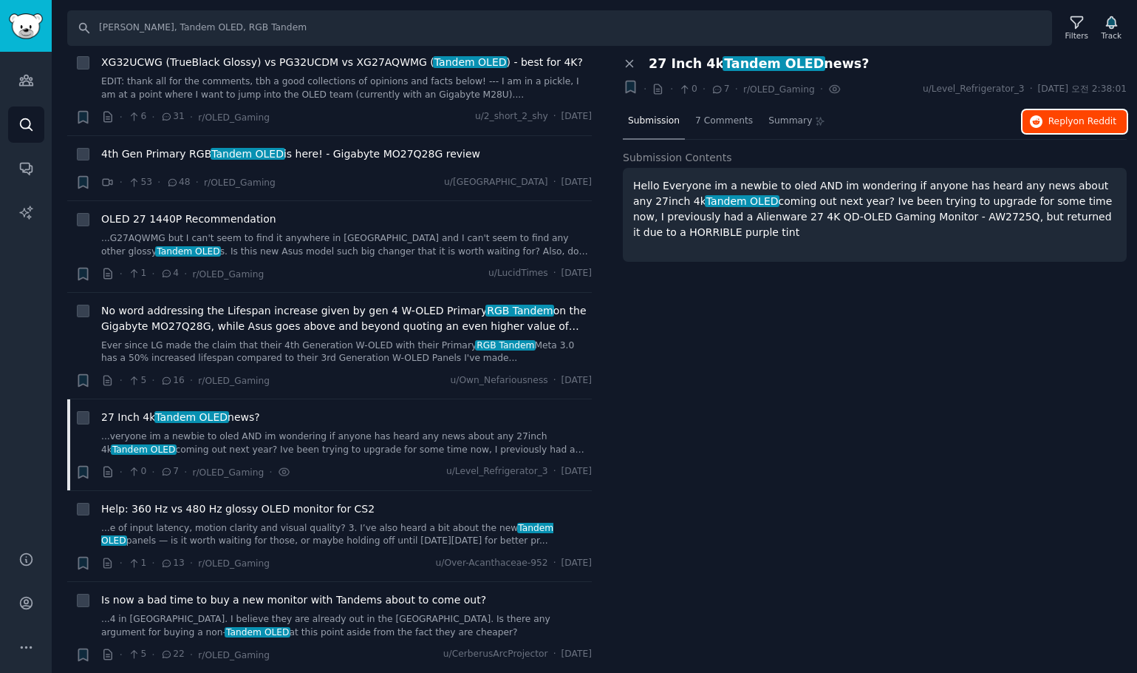
click at [1074, 115] on span "Reply on Reddit" at bounding box center [1083, 121] width 68 height 13
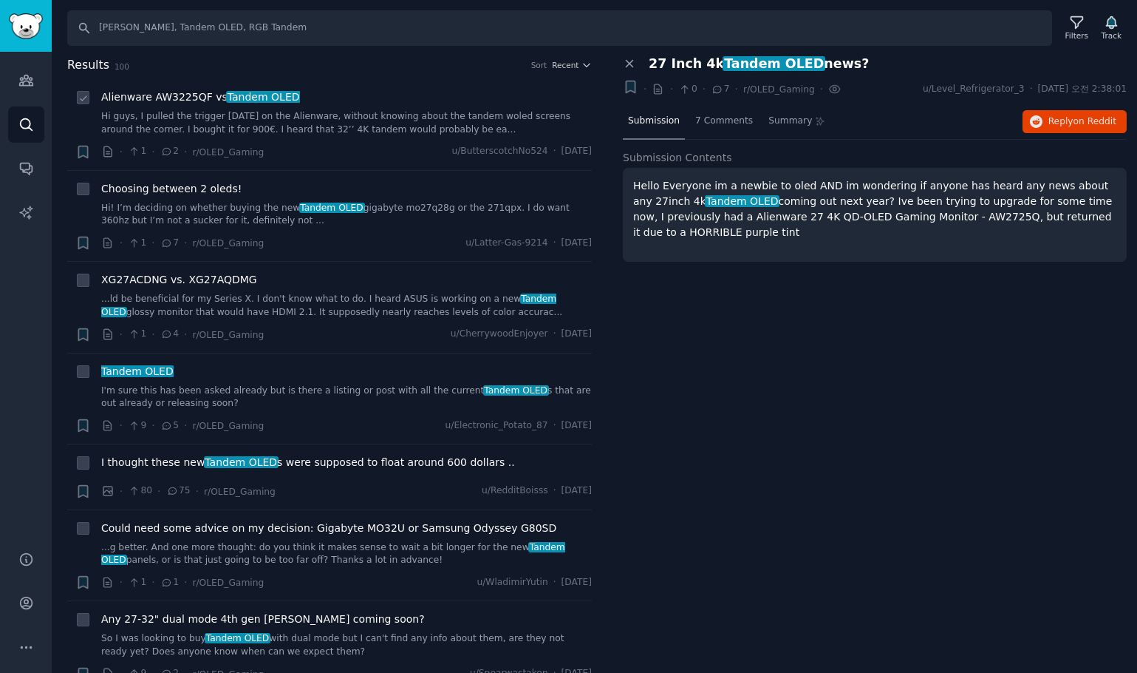
click at [181, 92] on span "Alienware AW3225QF vs Tandem OLED" at bounding box center [200, 97] width 199 height 16
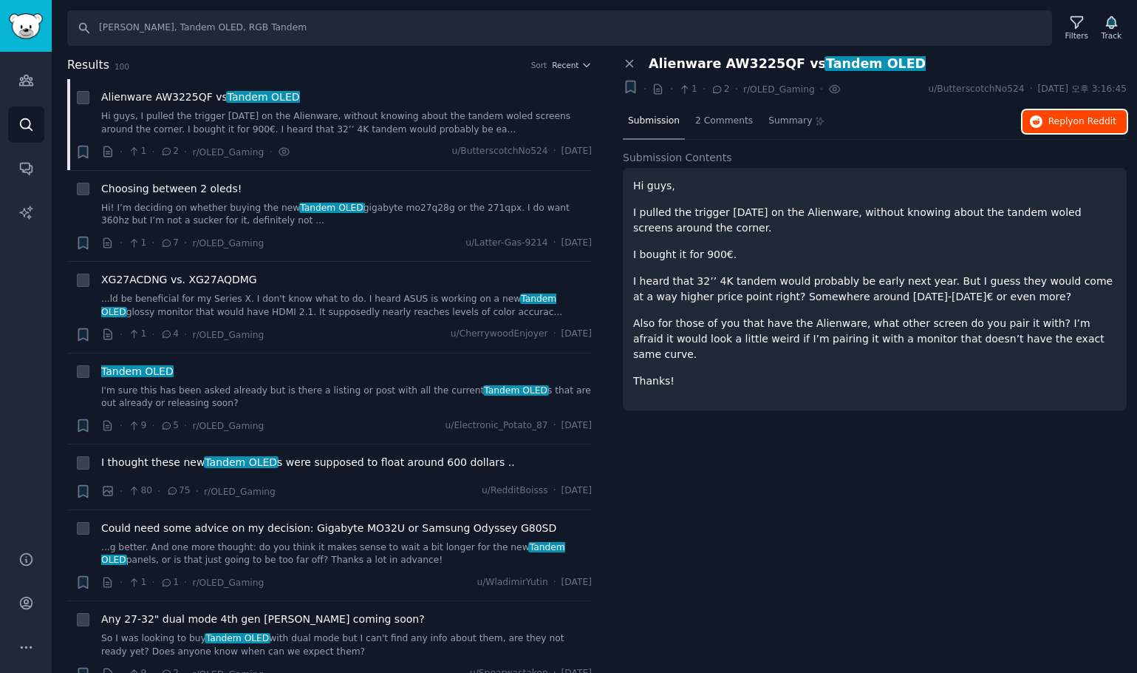
click at [1068, 115] on span "Reply on Reddit" at bounding box center [1083, 121] width 68 height 13
drag, startPoint x: 296, startPoint y: 31, endPoint x: -148, endPoint y: 28, distance: 443.5
click at [0, 28] on html "Audiences Audiences Search Conversations AI Reports Help Account More Search [P…" at bounding box center [568, 336] width 1137 height 673
type input "LG OLED"
